Goal: Check status: Check status

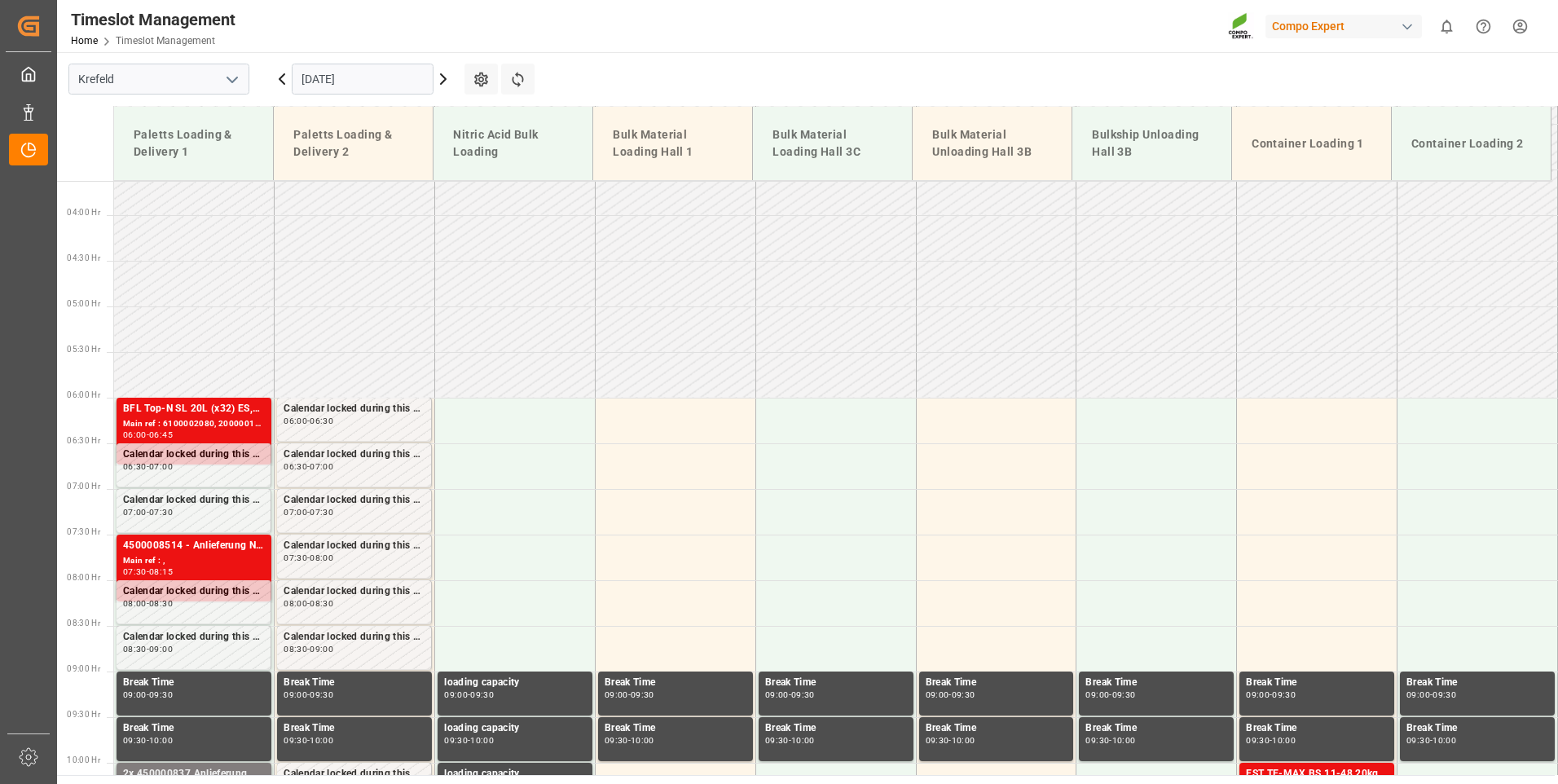
scroll to position [463, 0]
